Goal: Transaction & Acquisition: Subscribe to service/newsletter

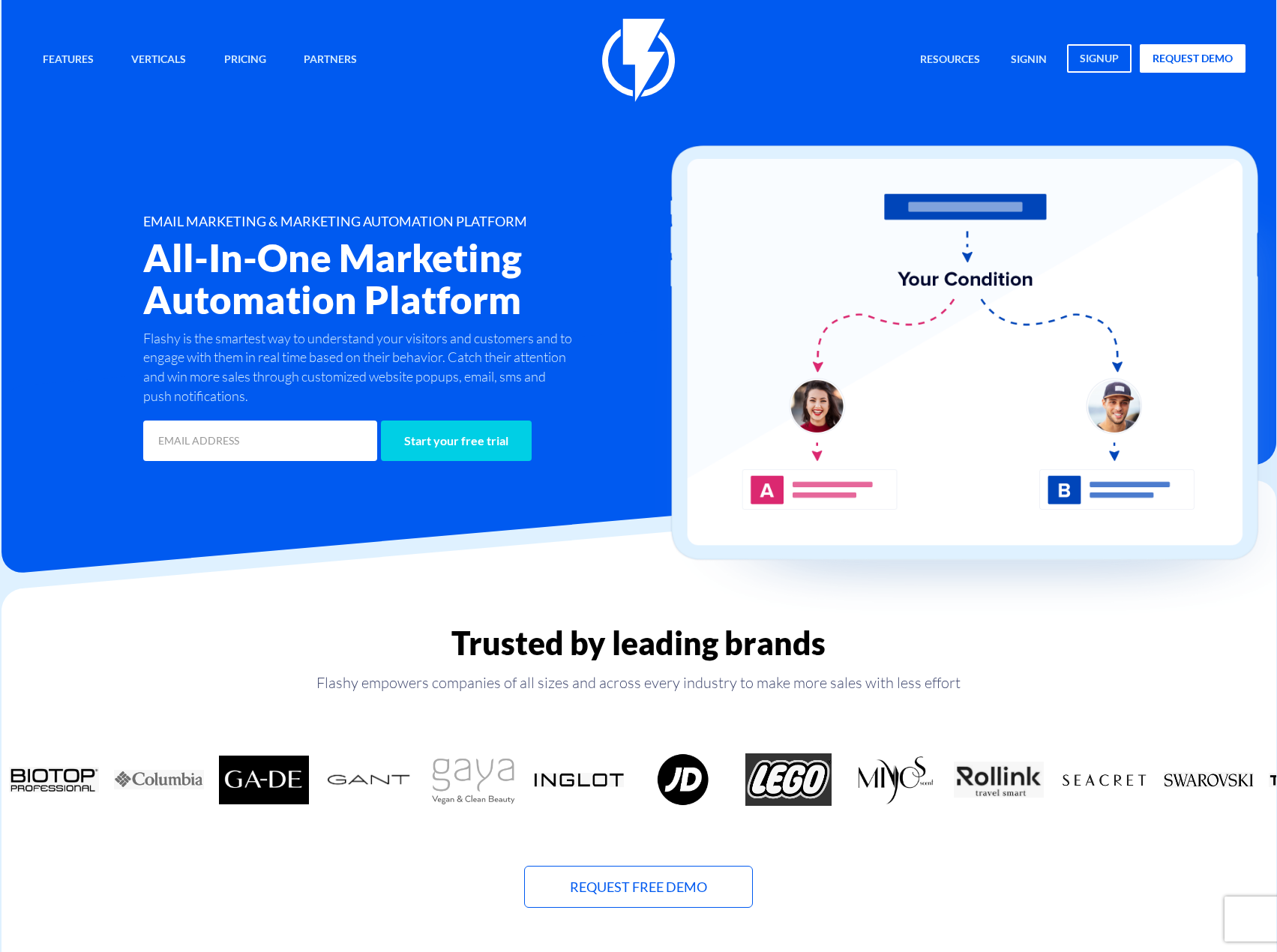
drag, startPoint x: 126, startPoint y: 91, endPoint x: 118, endPoint y: 104, distance: 15.3
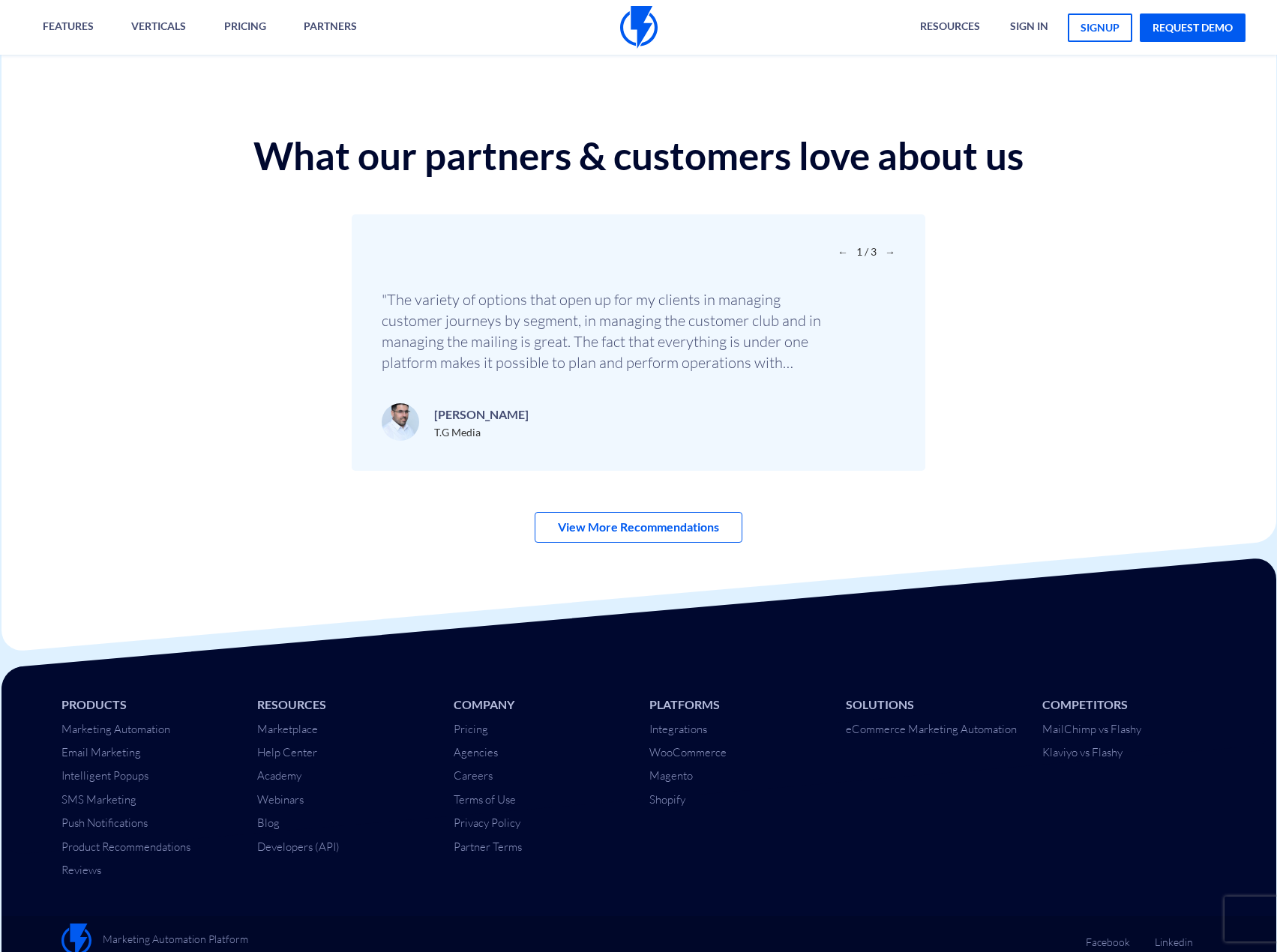
scroll to position [5012, 0]
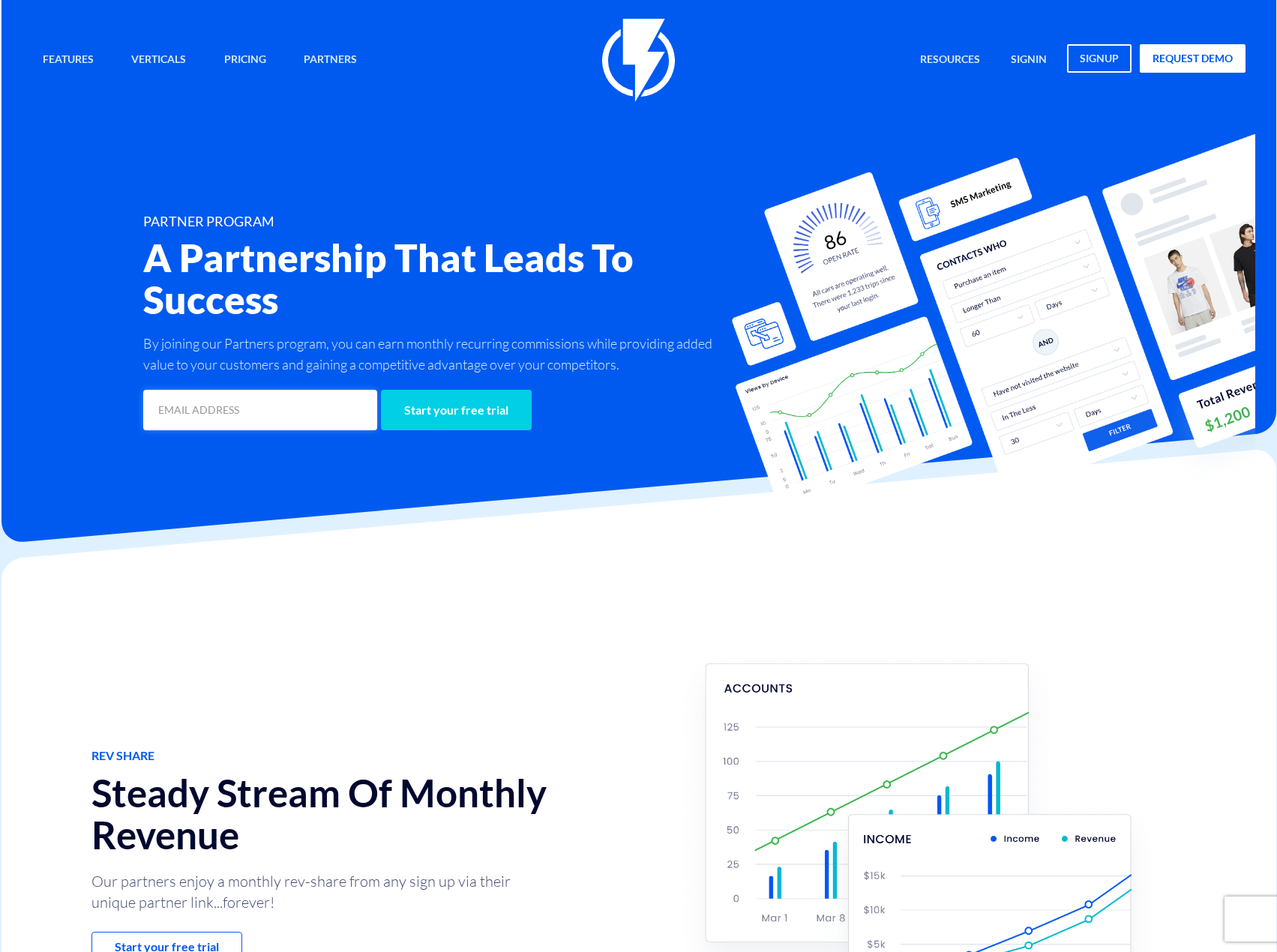
click at [208, 415] on input "email" at bounding box center [260, 409] width 234 height 40
type input "yuval@yuvalgeva.com"
click at [440, 412] on input "Start your free trial" at bounding box center [456, 409] width 151 height 40
